Goal: Task Accomplishment & Management: Use online tool/utility

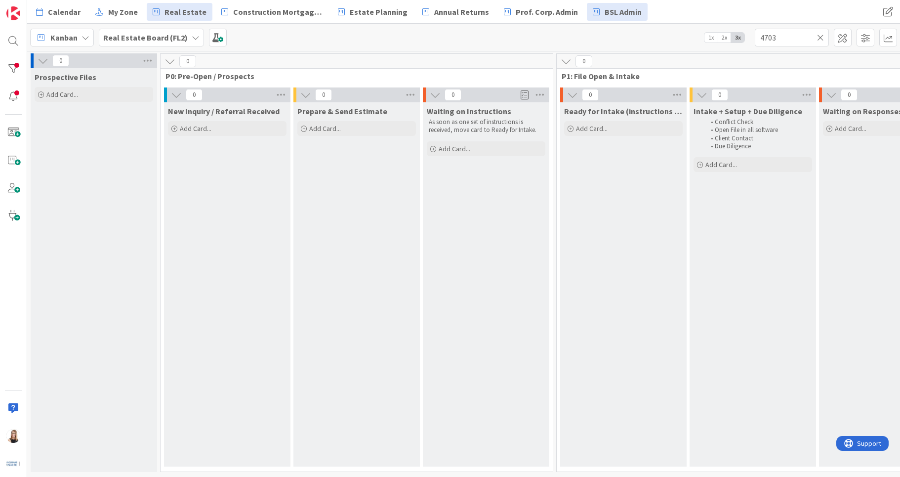
scroll to position [0, 978]
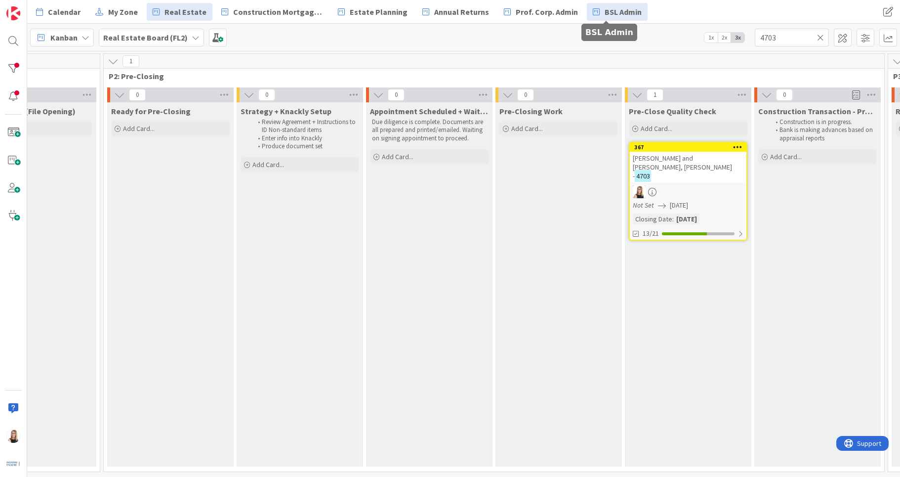
click at [619, 15] on span "BSL Admin" at bounding box center [623, 12] width 37 height 12
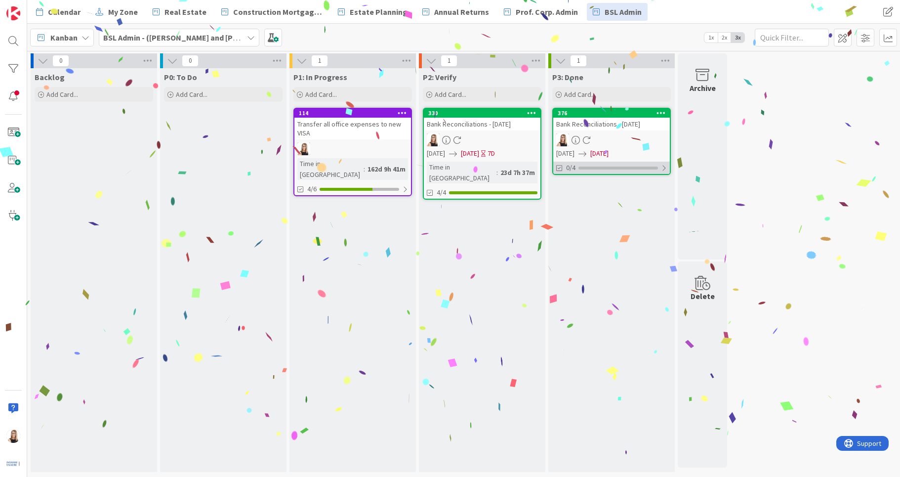
click at [615, 173] on div "0/4" at bounding box center [611, 168] width 117 height 12
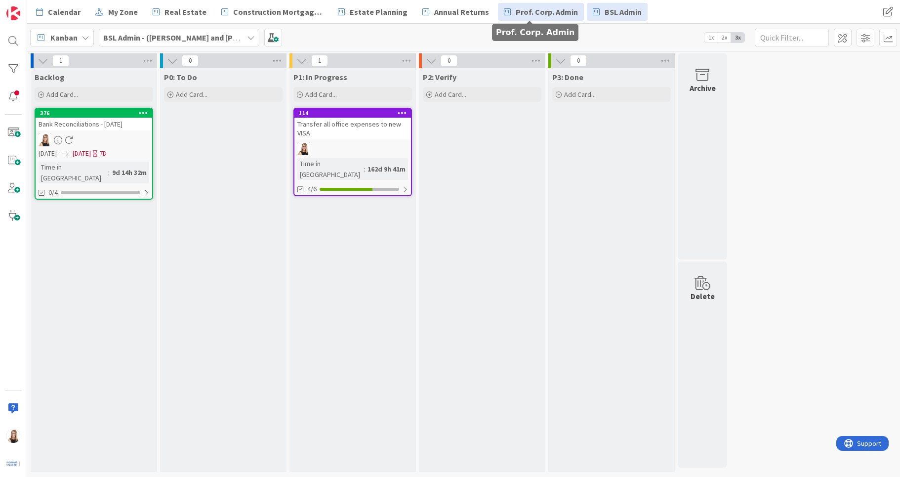
click at [534, 14] on span "Prof. Corp. Admin" at bounding box center [547, 12] width 62 height 12
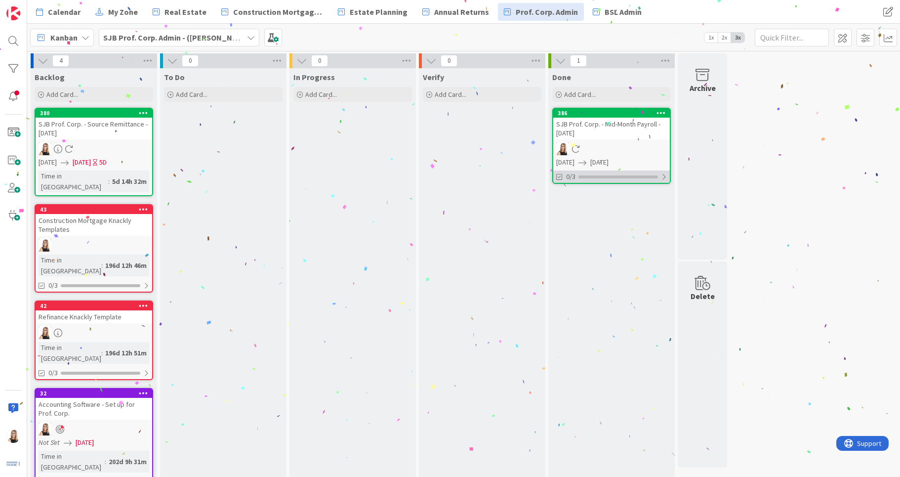
click at [633, 173] on div "0/3" at bounding box center [611, 176] width 117 height 12
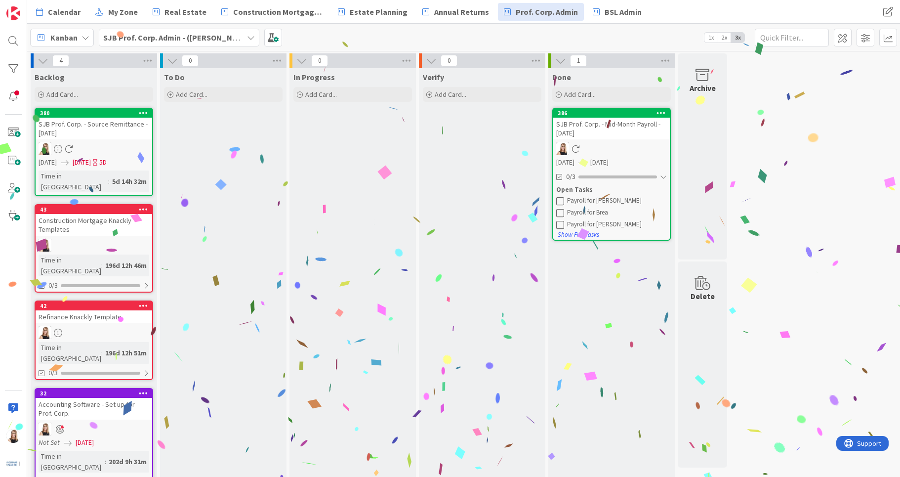
click at [562, 200] on icon at bounding box center [560, 201] width 8 height 8
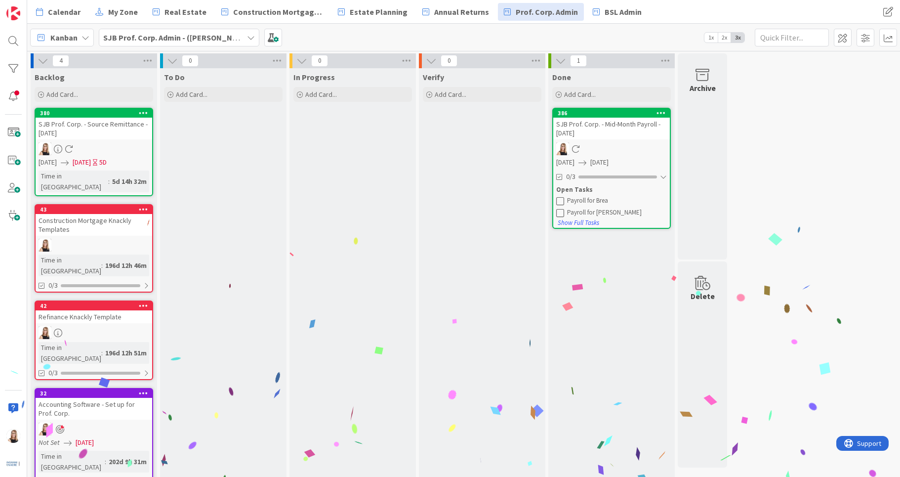
click at [562, 200] on icon at bounding box center [560, 201] width 8 height 8
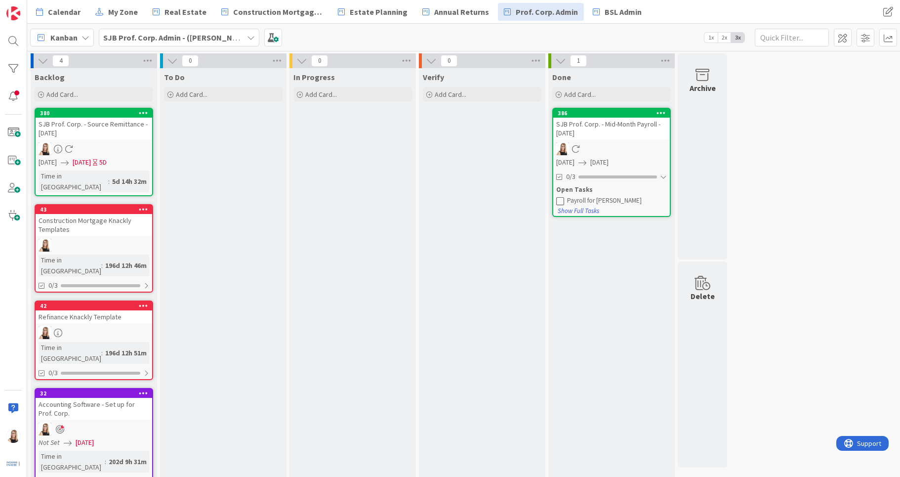
click at [562, 203] on icon at bounding box center [560, 201] width 8 height 8
